Goal: Task Accomplishment & Management: Use online tool/utility

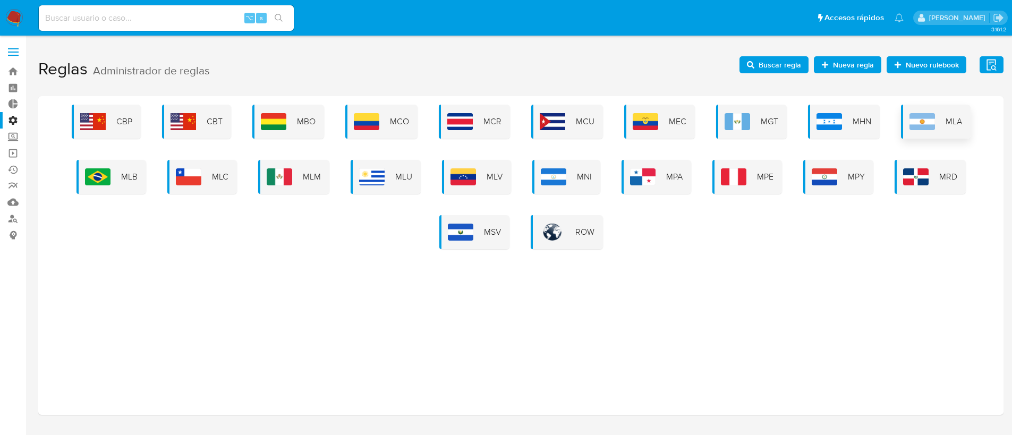
click at [932, 129] on img at bounding box center [923, 121] width 26 height 17
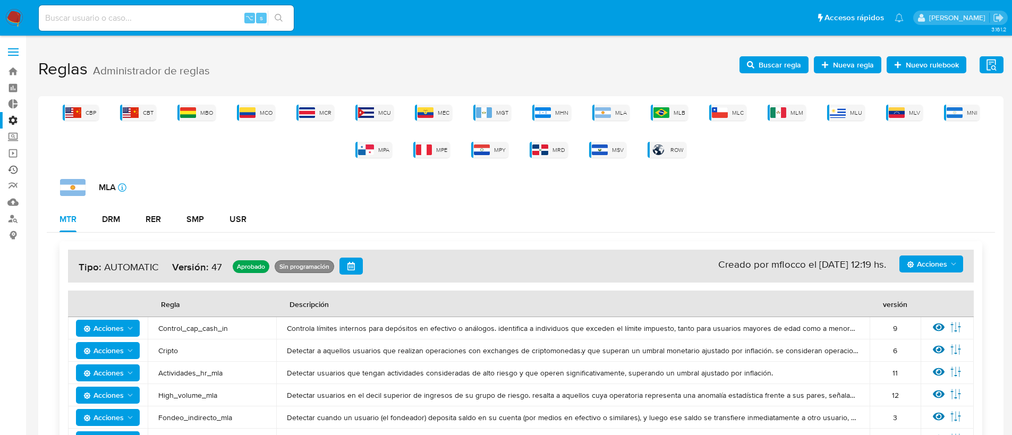
click at [11, 168] on link "Ejecuciones automáticas" at bounding box center [63, 170] width 126 height 16
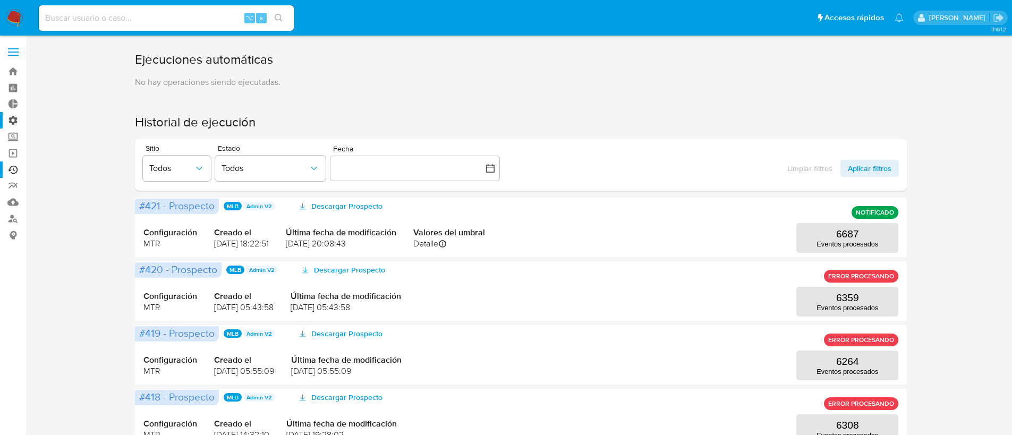
click at [14, 115] on label "Administración" at bounding box center [63, 120] width 126 height 16
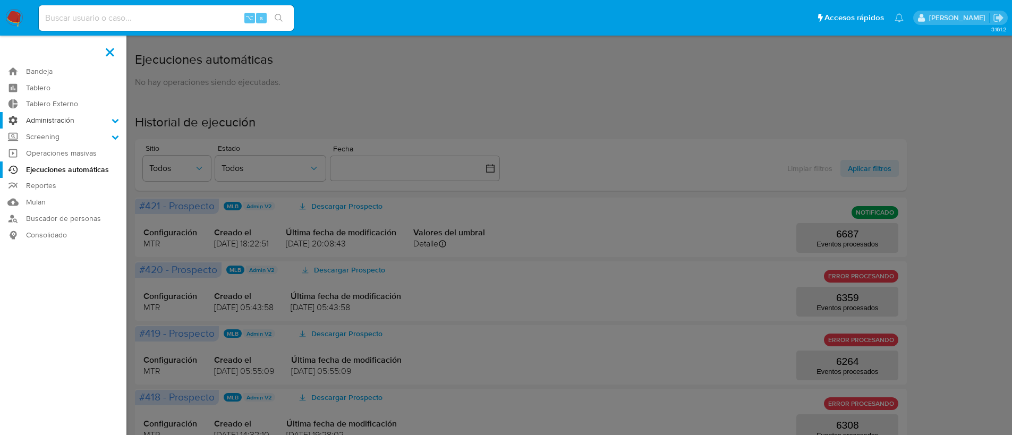
click at [0, 0] on input "Administración" at bounding box center [0, 0] width 0 height 0
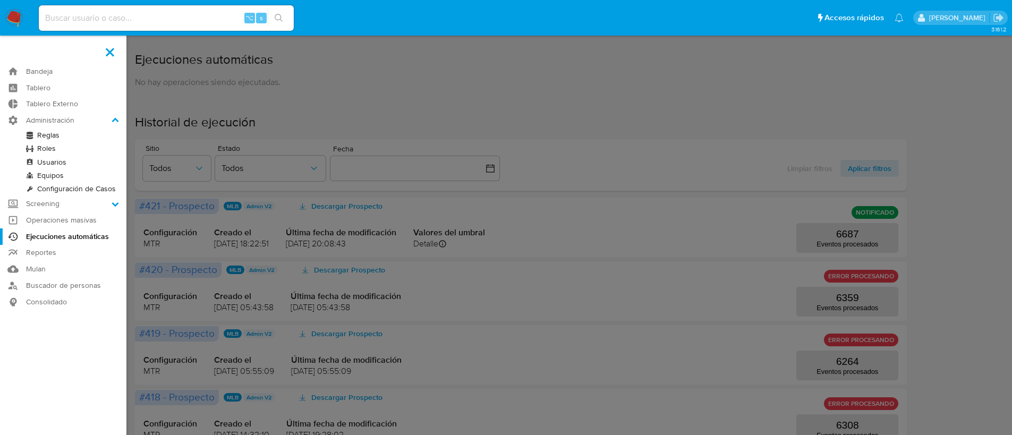
click at [34, 136] on link "Reglas" at bounding box center [63, 135] width 126 height 13
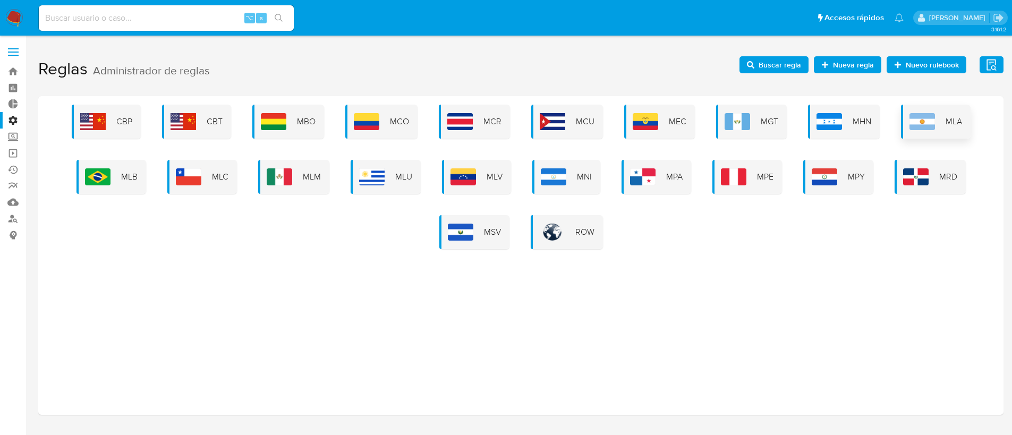
click at [941, 117] on div "MLA" at bounding box center [936, 122] width 70 height 34
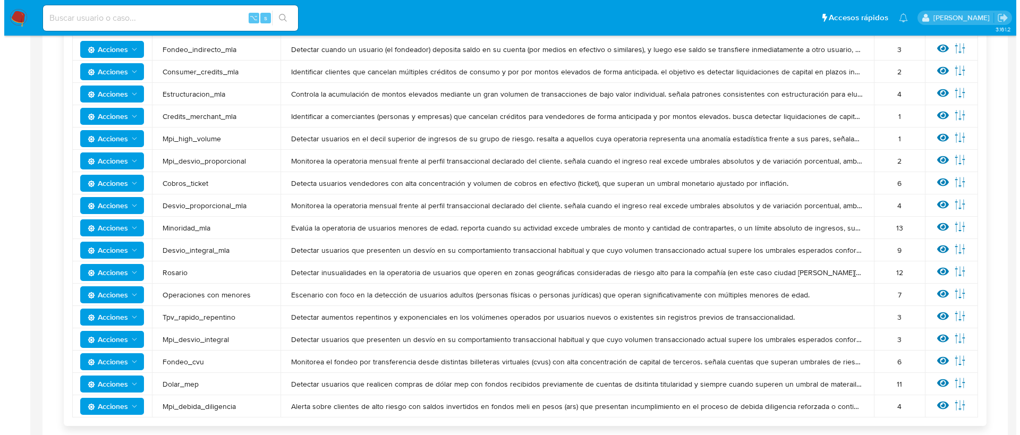
scroll to position [368, 0]
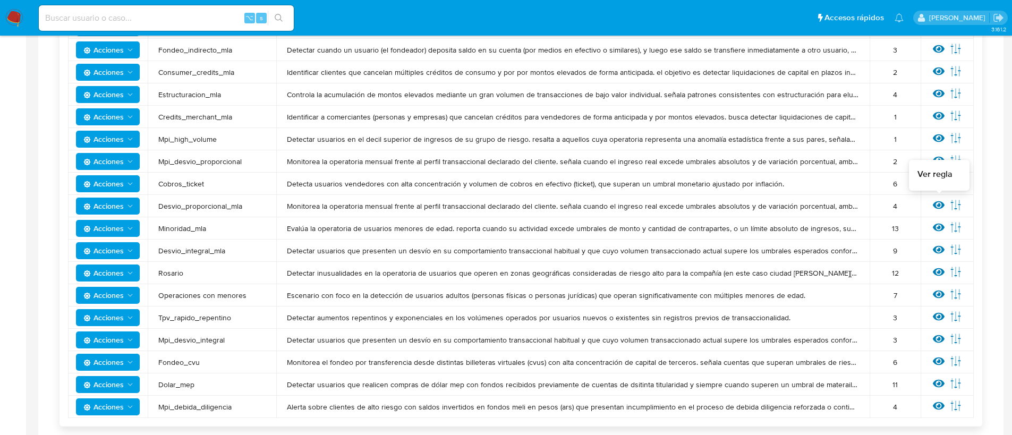
click at [944, 206] on icon at bounding box center [939, 205] width 12 height 12
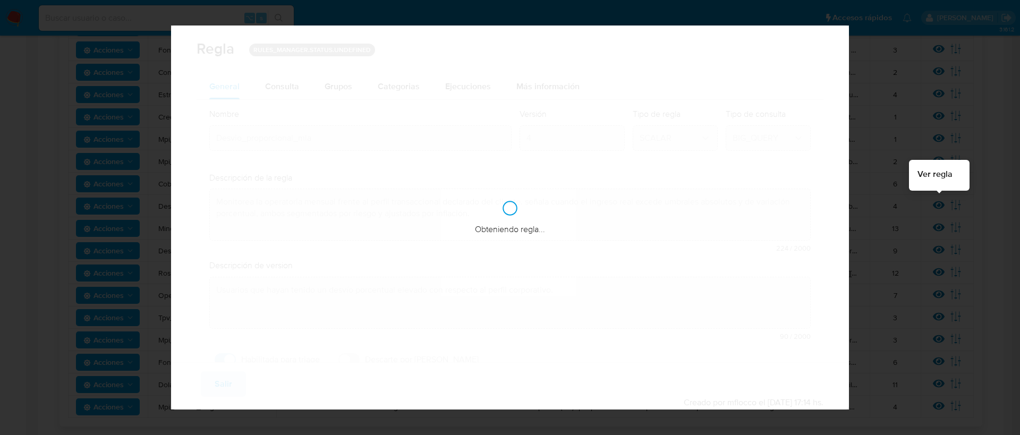
checkbox input "true"
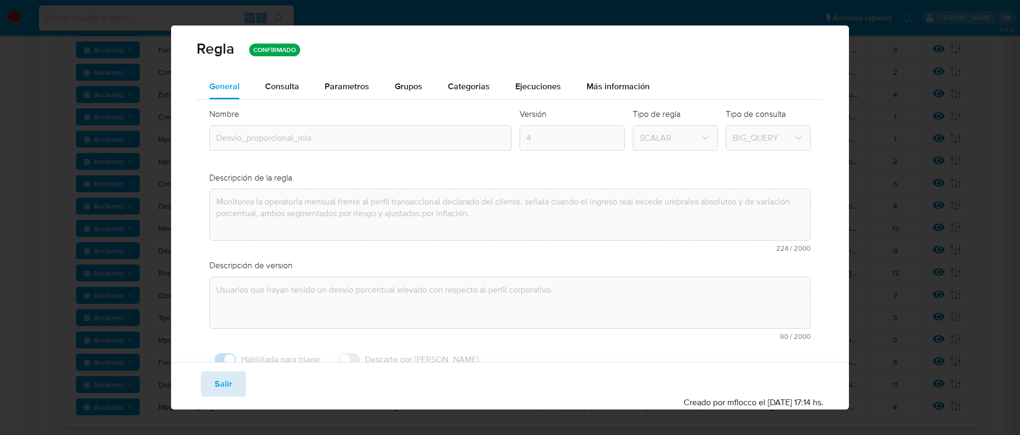
click at [240, 384] on button "Salir" at bounding box center [223, 384] width 45 height 26
type input "1"
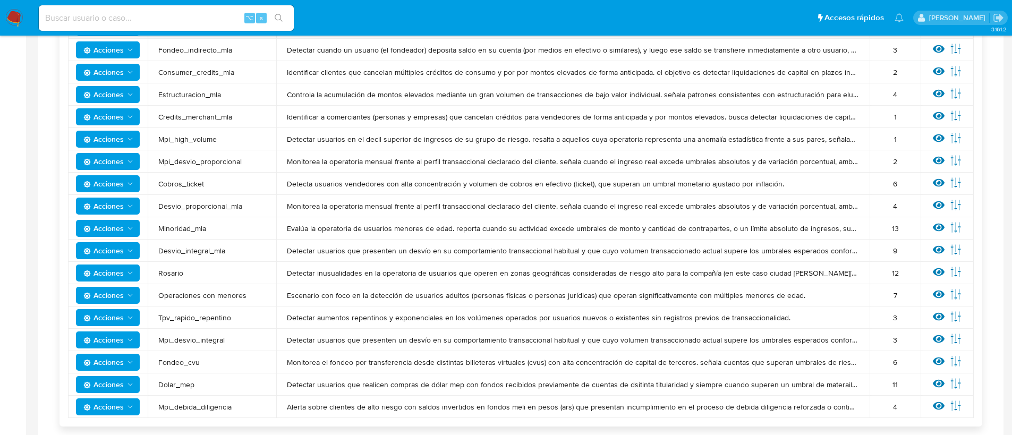
click at [114, 206] on span "Acciones" at bounding box center [103, 206] width 40 height 17
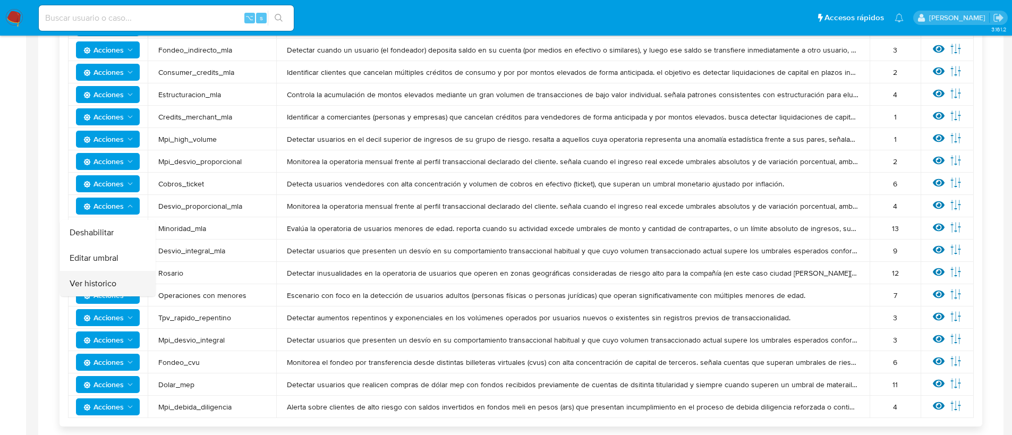
click at [118, 284] on button "Ver historico" at bounding box center [108, 284] width 96 height 26
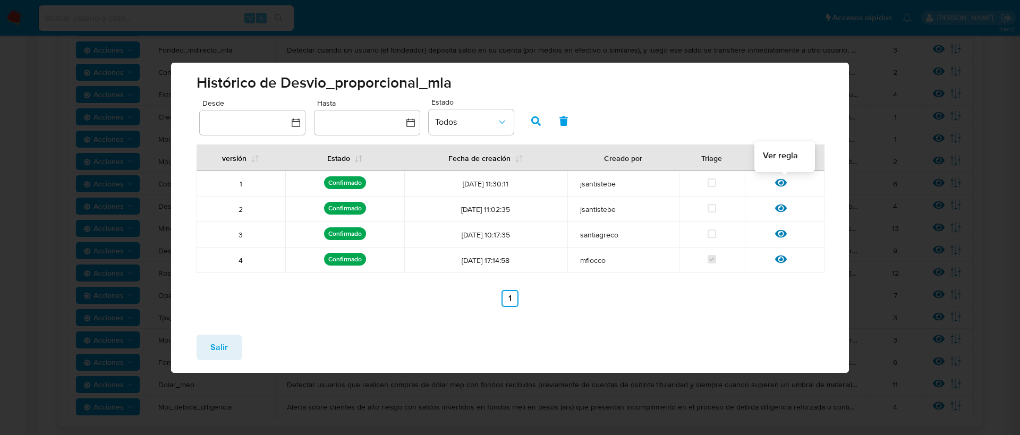
click at [788, 186] on div at bounding box center [784, 186] width 19 height 11
click at [785, 183] on icon at bounding box center [781, 183] width 12 height 8
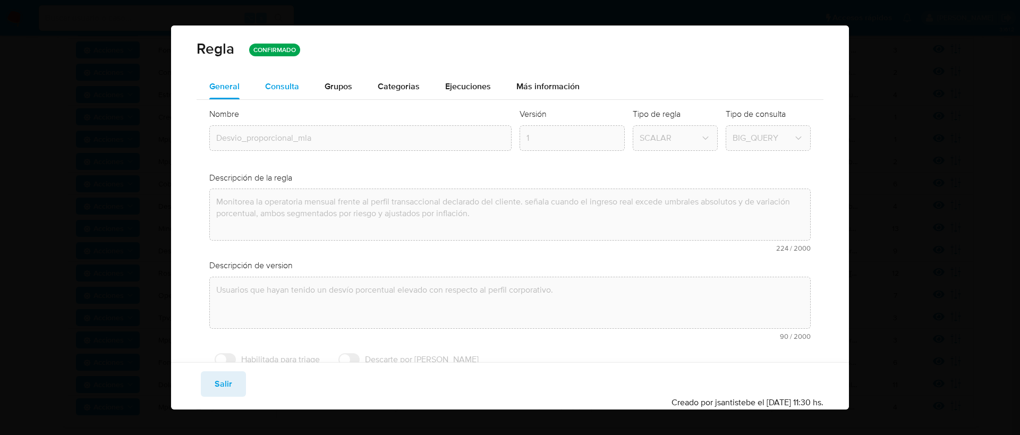
click at [269, 87] on span "Consulta" at bounding box center [282, 86] width 34 height 12
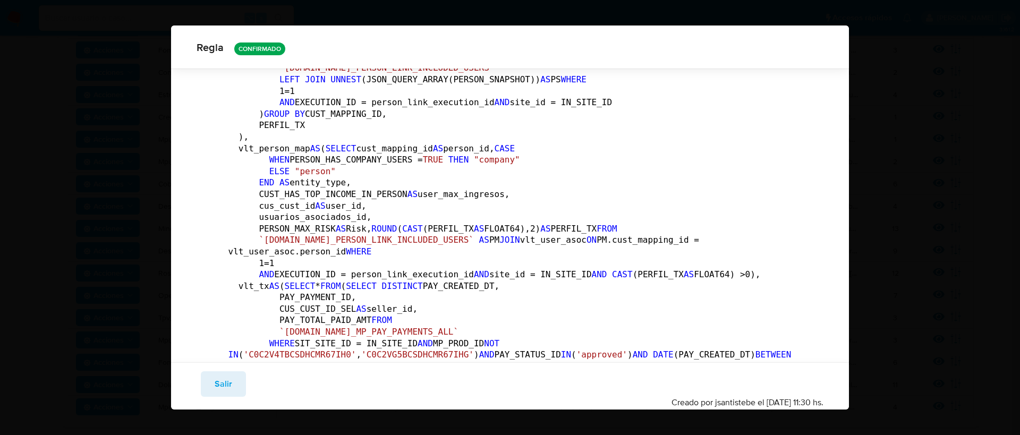
scroll to position [428, 0]
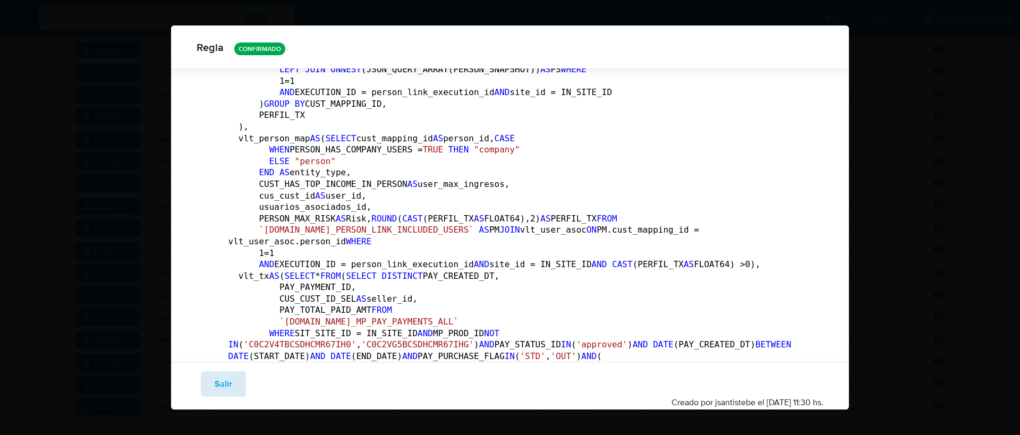
click at [236, 376] on button "Salir" at bounding box center [223, 384] width 45 height 26
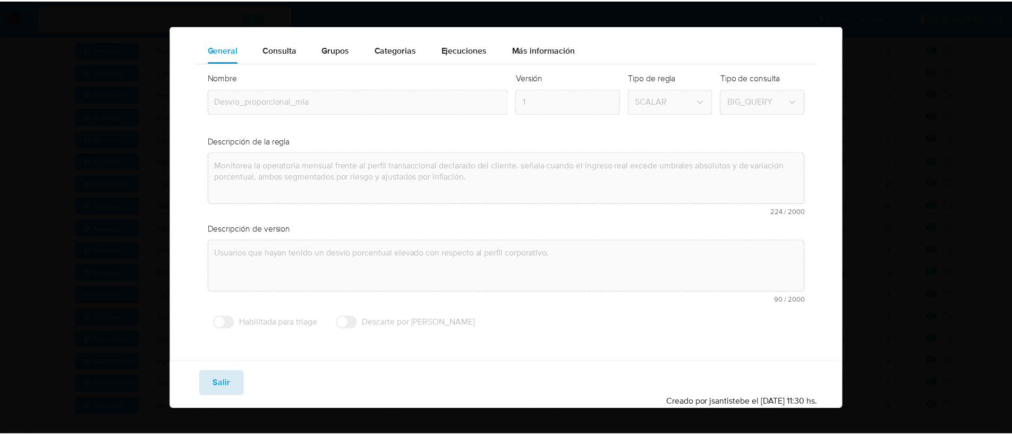
scroll to position [36, 0]
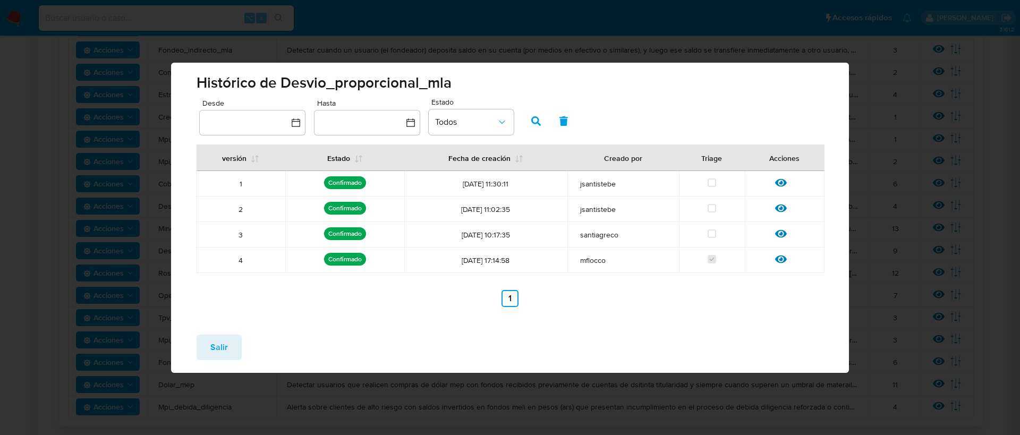
click at [227, 355] on button "Salir" at bounding box center [219, 348] width 45 height 26
